Goal: Task Accomplishment & Management: Use online tool/utility

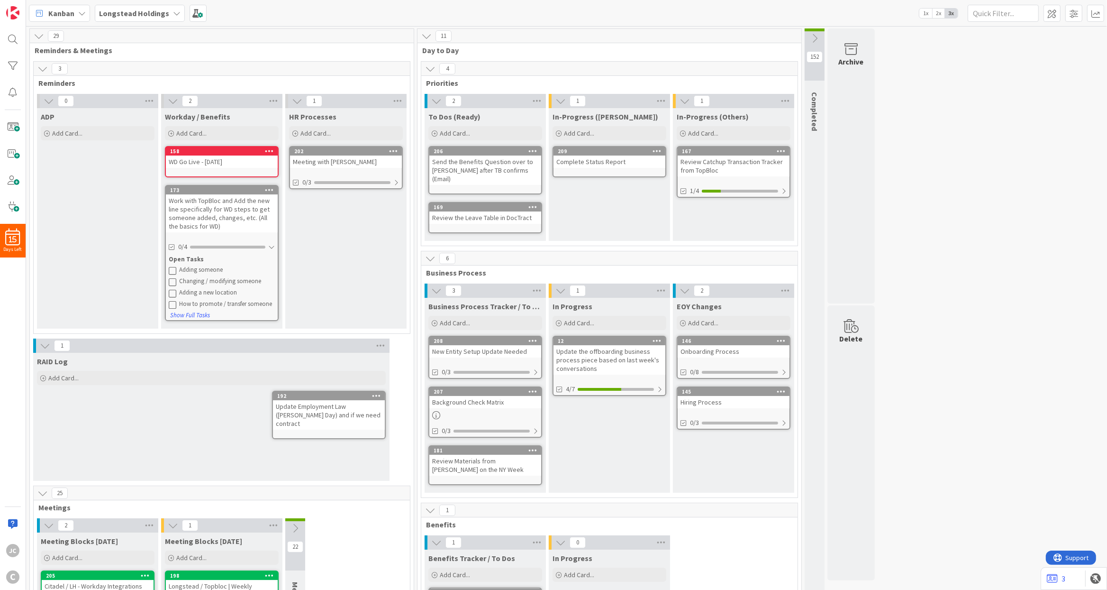
scroll to position [114, 0]
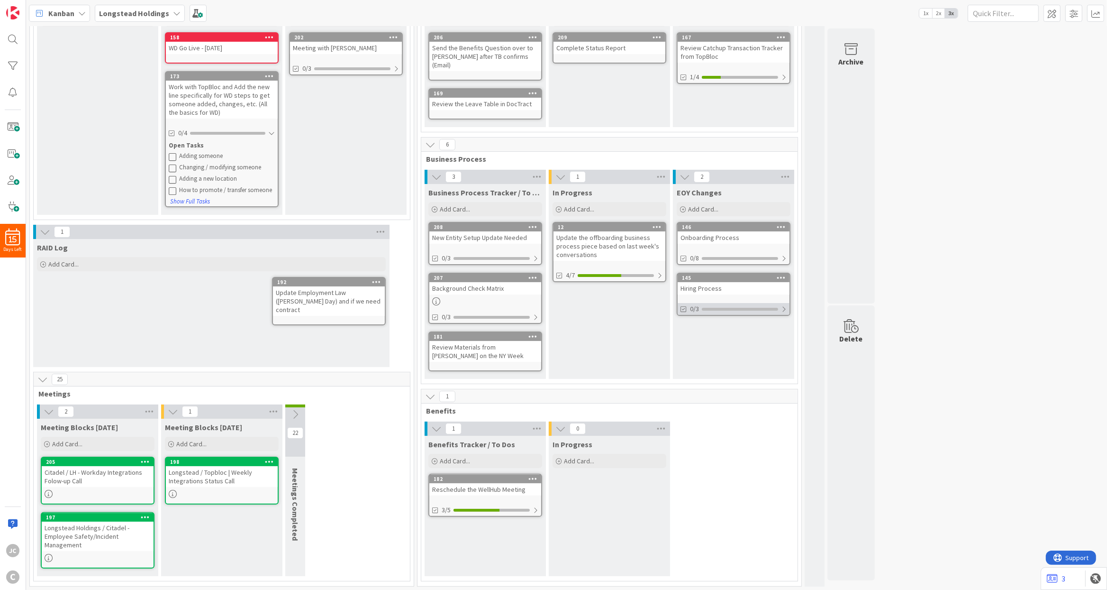
click at [784, 305] on div at bounding box center [784, 309] width 6 height 8
click at [733, 291] on div "145 Hiring Process 0/3 Open Tasks Update Citadel Recruiting with LH Employment …" at bounding box center [734, 322] width 114 height 99
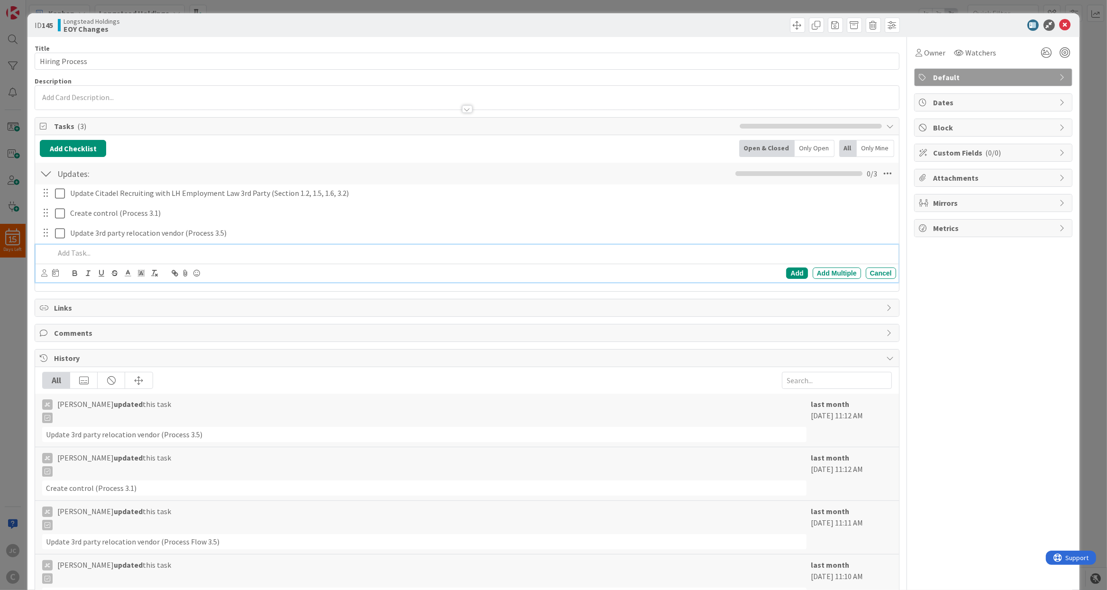
click at [129, 258] on p at bounding box center [474, 252] width 838 height 11
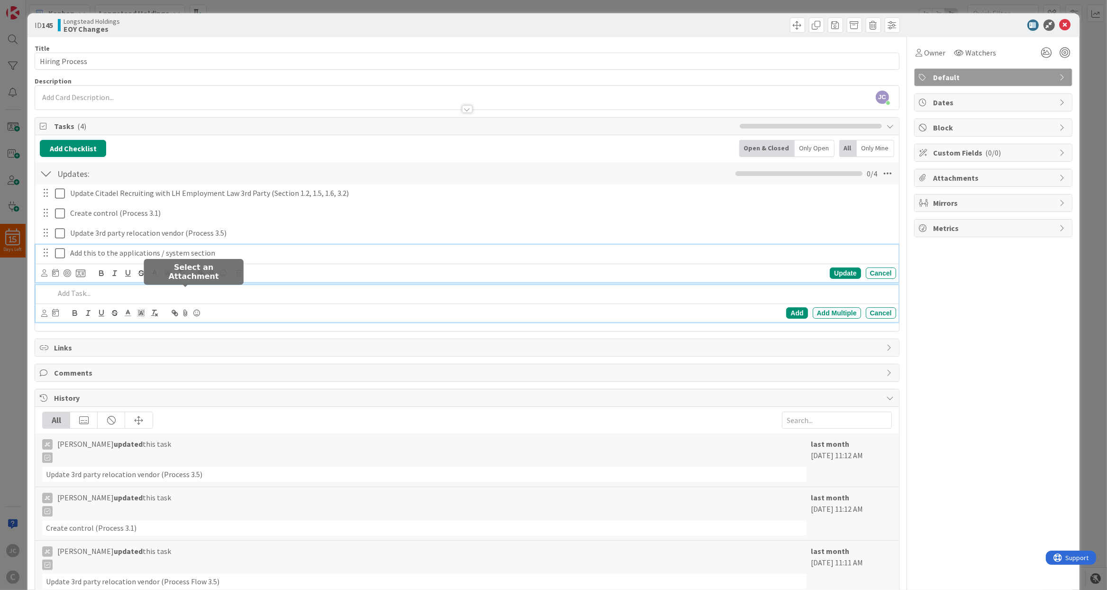
click at [231, 258] on p "Add this to the applications / system section" at bounding box center [481, 252] width 822 height 11
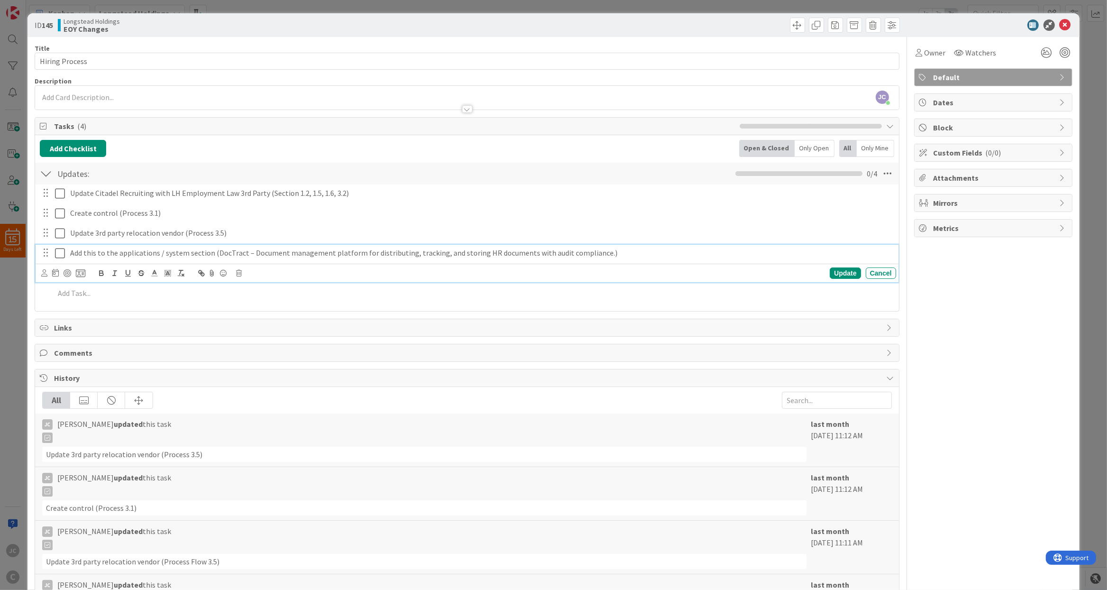
click at [90, 254] on p "Add this to the applications / system section (DocTract – Document management p…" at bounding box center [481, 252] width 822 height 11
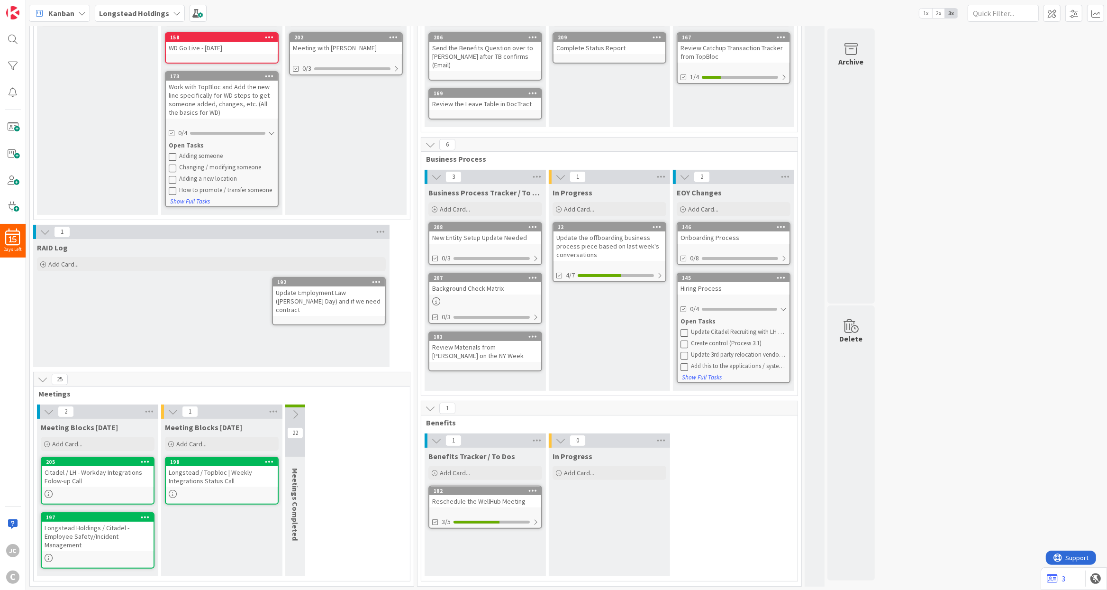
click at [748, 231] on div "Onboarding Process" at bounding box center [734, 237] width 112 height 12
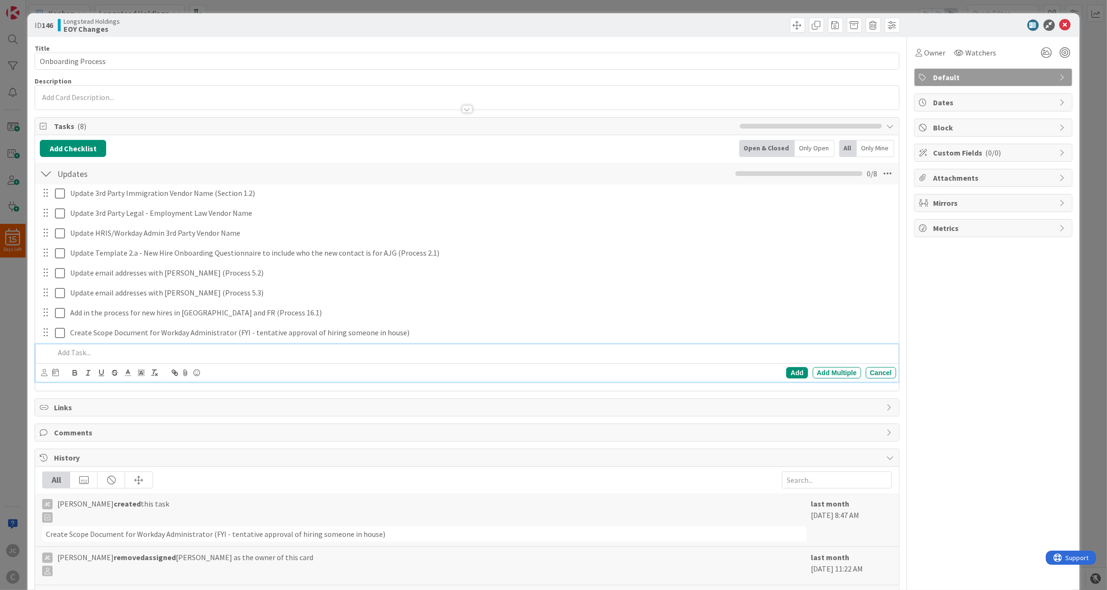
click at [109, 356] on p at bounding box center [474, 352] width 838 height 11
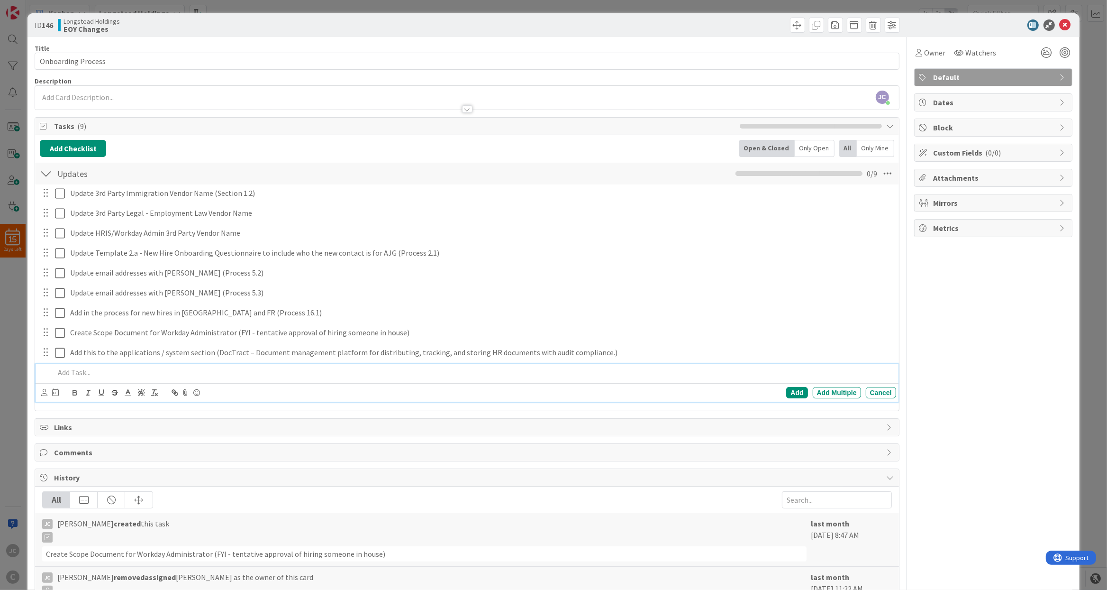
click at [3, 365] on div "ID 146 Longstead Holdings EOY Changes Title 18 / 128 Onboarding Process Descrip…" at bounding box center [553, 295] width 1107 height 590
